Goal: Connect with others: Connect with others

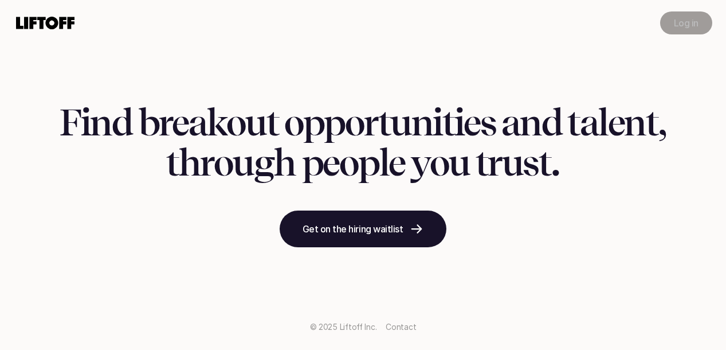
click at [681, 17] on p "Log in" at bounding box center [686, 23] width 25 height 14
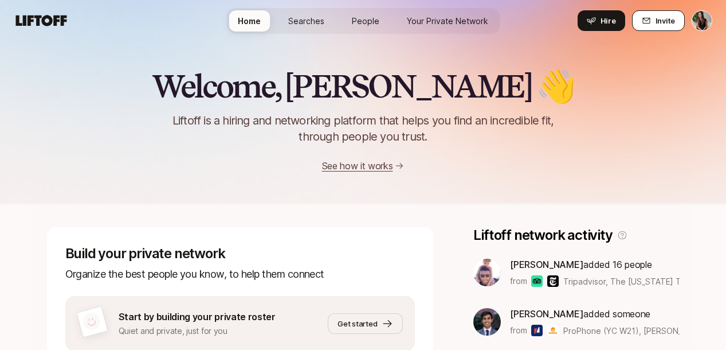
click at [667, 16] on span "Invite" at bounding box center [665, 20] width 19 height 11
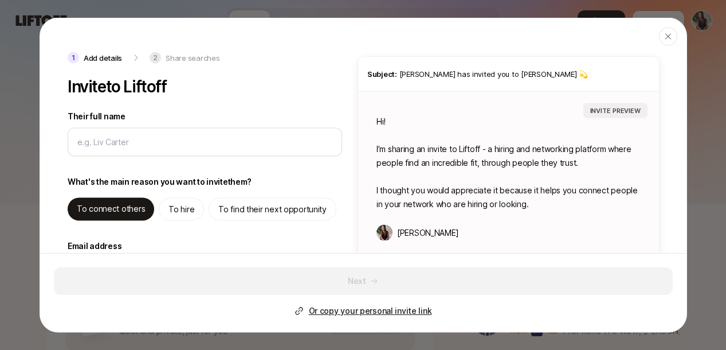
type textarea "x"
click at [350, 309] on p "Or copy your personal invite link" at bounding box center [369, 311] width 123 height 14
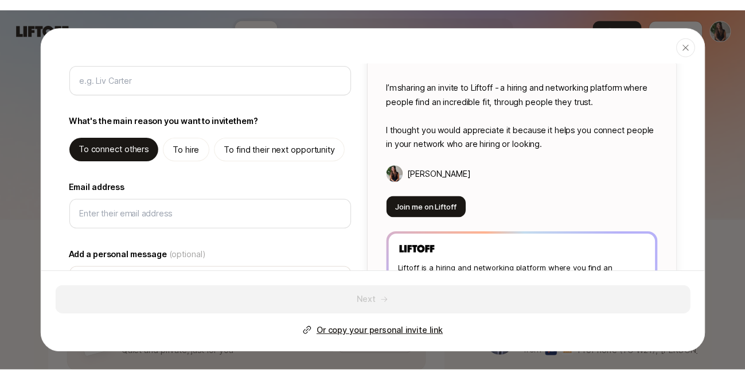
scroll to position [33, 0]
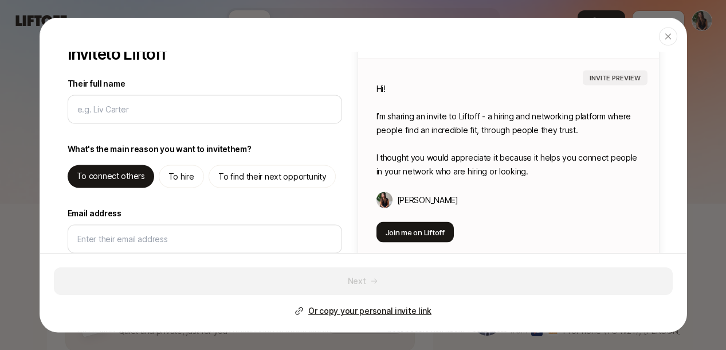
click at [378, 312] on p "Or copy your personal invite link" at bounding box center [369, 311] width 123 height 14
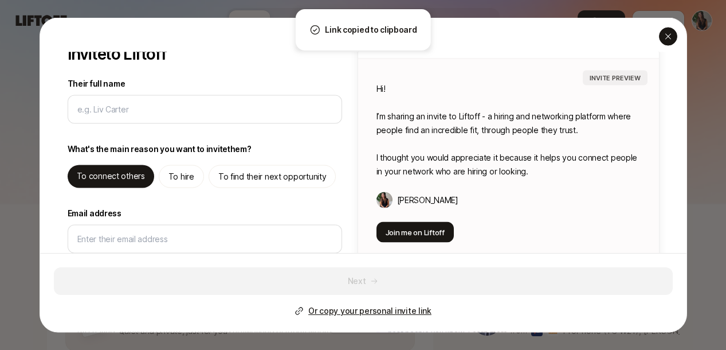
click at [667, 40] on icon "button" at bounding box center [668, 36] width 9 height 9
